Goal: Task Accomplishment & Management: Use online tool/utility

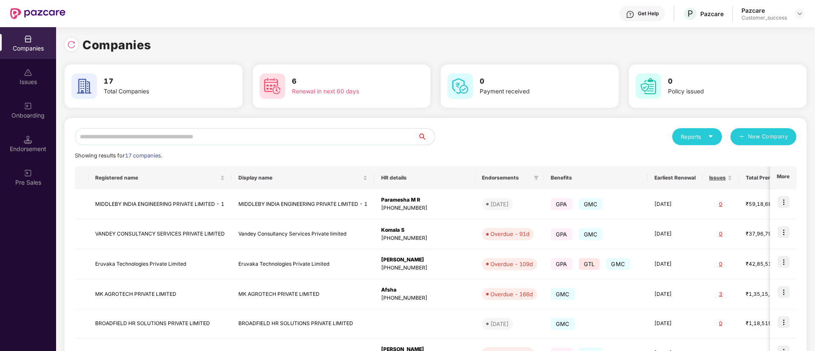
click at [208, 137] on input "text" at bounding box center [246, 136] width 343 height 17
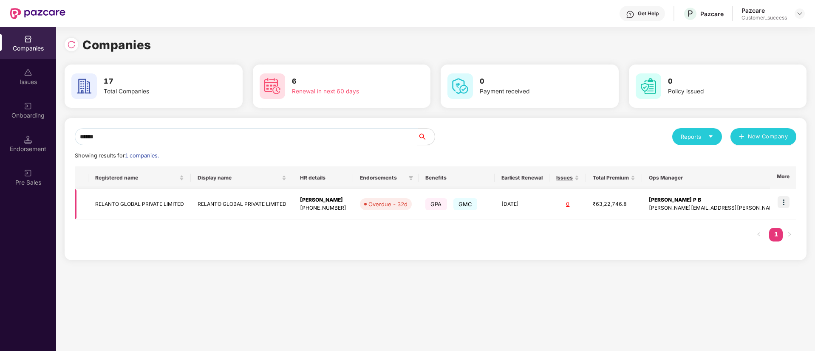
type input "******"
click at [787, 201] on img at bounding box center [783, 202] width 12 height 12
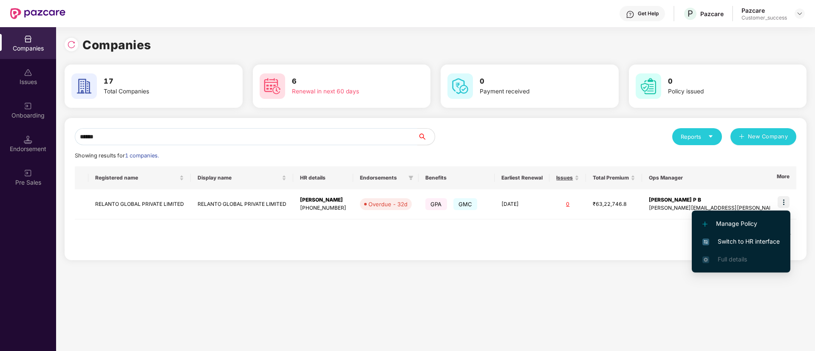
click at [743, 237] on span "Switch to HR interface" at bounding box center [740, 241] width 77 height 9
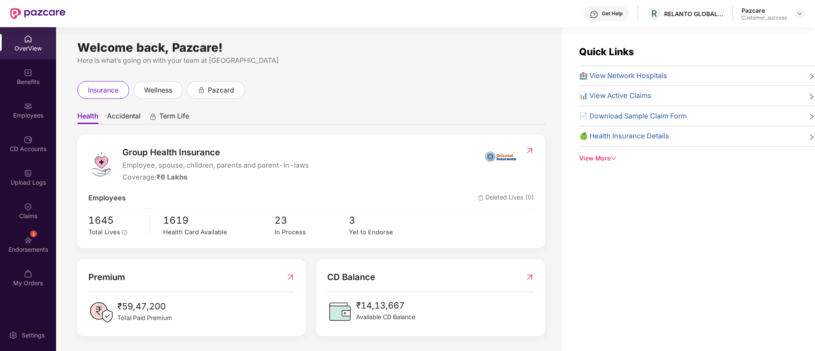
click at [33, 119] on div "Employees" at bounding box center [28, 110] width 56 height 32
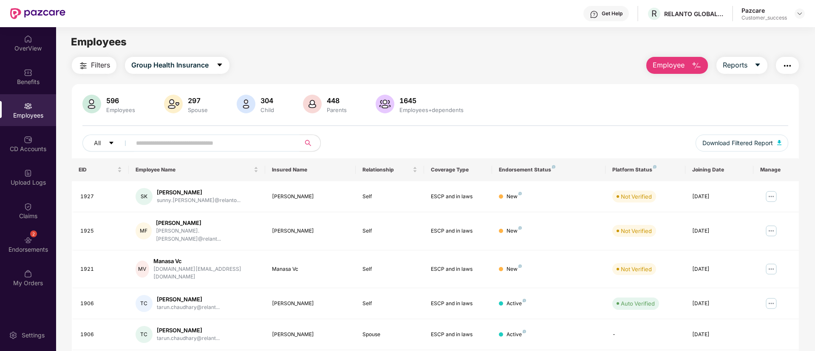
click at [82, 68] on img "button" at bounding box center [83, 66] width 10 height 10
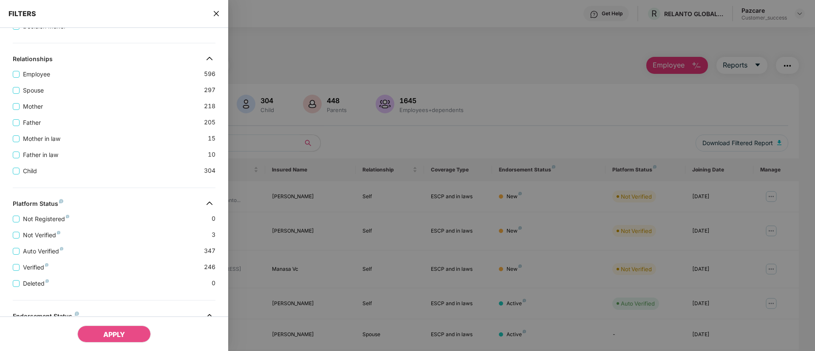
scroll to position [224, 0]
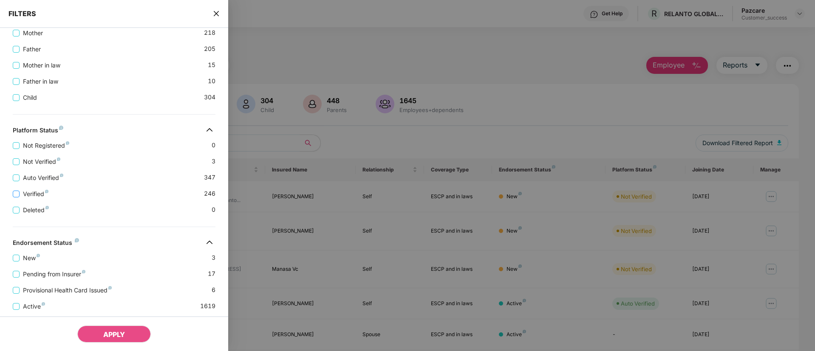
click at [24, 196] on span "Verified" at bounding box center [36, 193] width 32 height 9
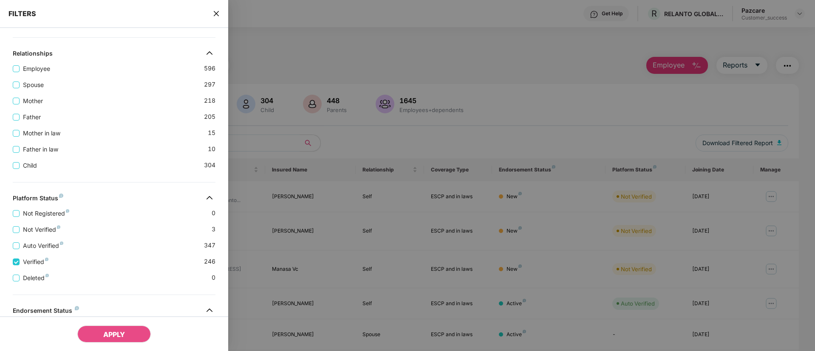
scroll to position [173, 0]
click at [24, 69] on span "Employee" at bounding box center [37, 69] width 34 height 9
click at [125, 334] on span "APPLY" at bounding box center [114, 335] width 22 height 8
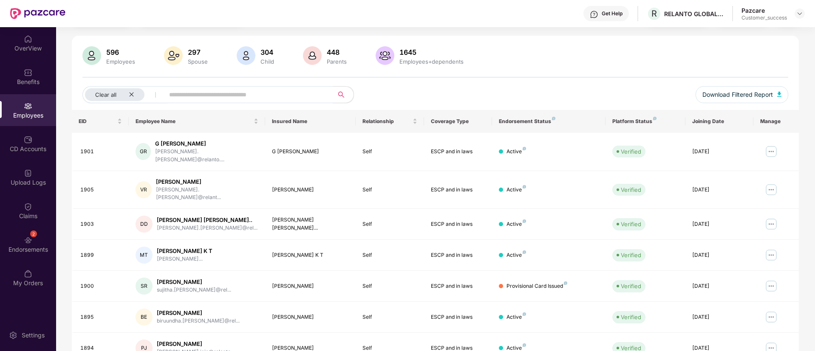
scroll to position [0, 0]
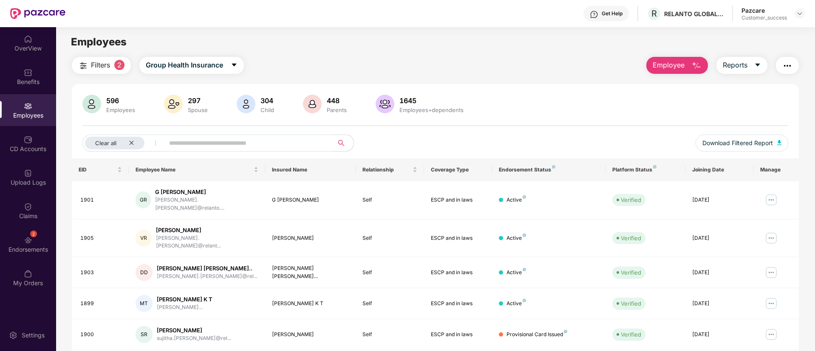
click at [89, 61] on button "Filters 2" at bounding box center [101, 65] width 59 height 17
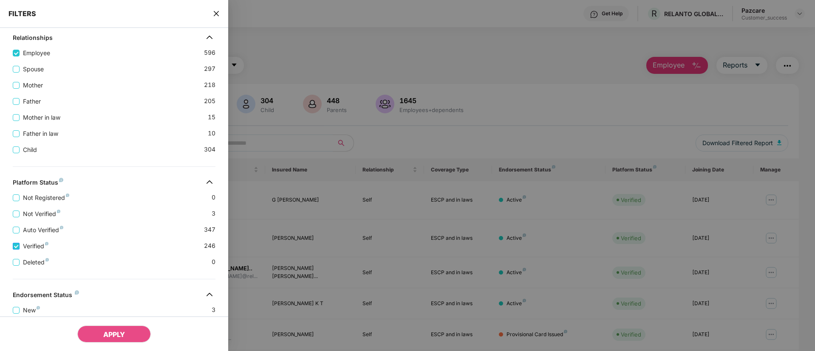
scroll to position [189, 0]
click at [218, 12] on icon "close" at bounding box center [216, 13] width 7 height 7
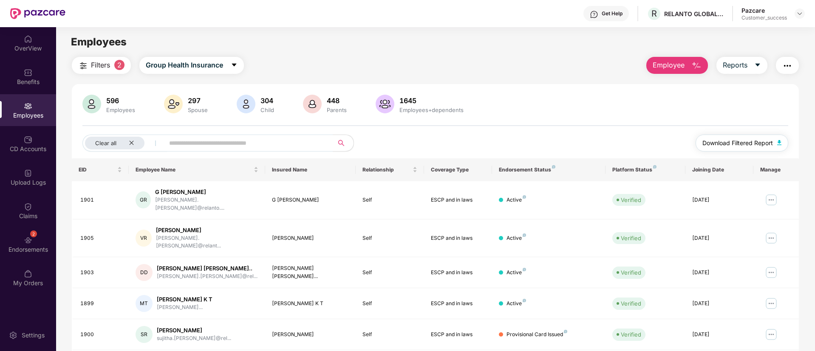
click at [767, 142] on span "Download Filtered Report" at bounding box center [737, 143] width 71 height 9
